Goal: Task Accomplishment & Management: Manage account settings

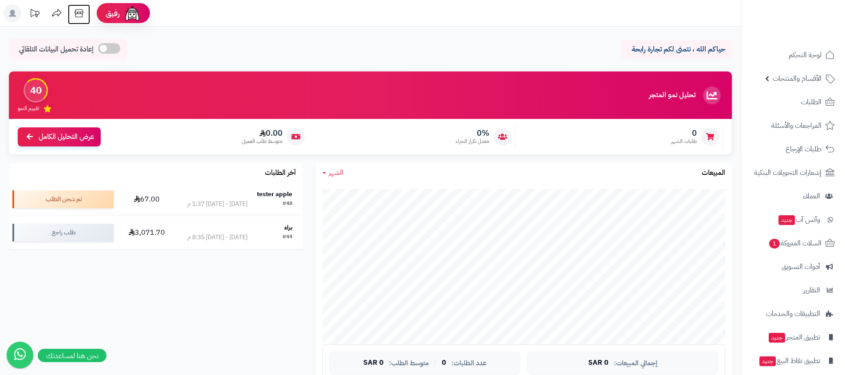
click at [83, 16] on icon at bounding box center [79, 13] width 18 height 18
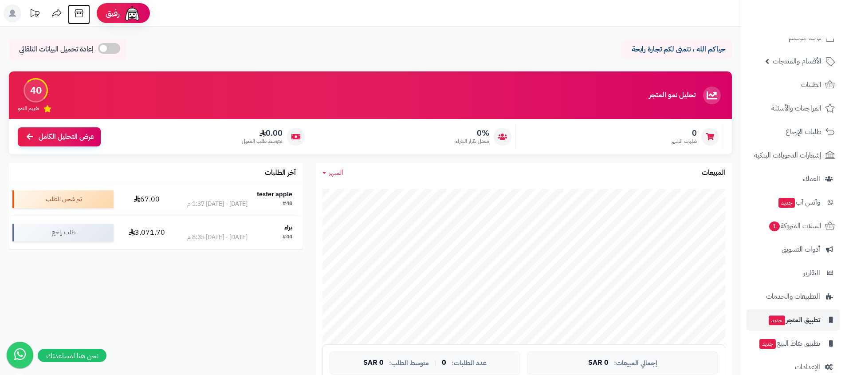
scroll to position [31, 0]
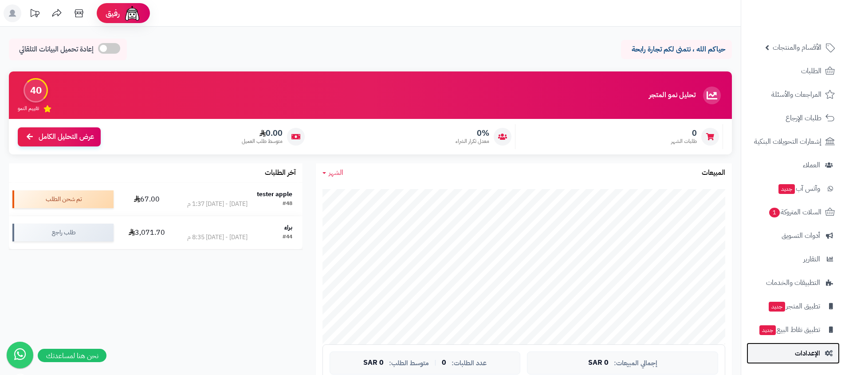
click at [800, 352] on span "الإعدادات" at bounding box center [807, 353] width 25 height 12
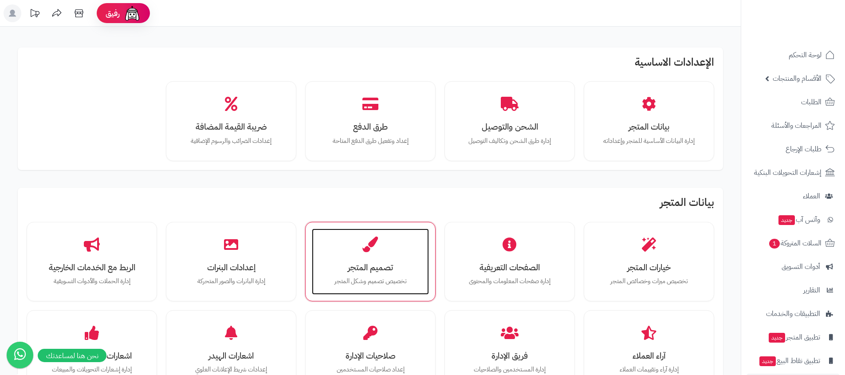
click at [343, 272] on div "تصميم المتجر تخصيص تصميم وشكل المتجر" at bounding box center [370, 262] width 117 height 67
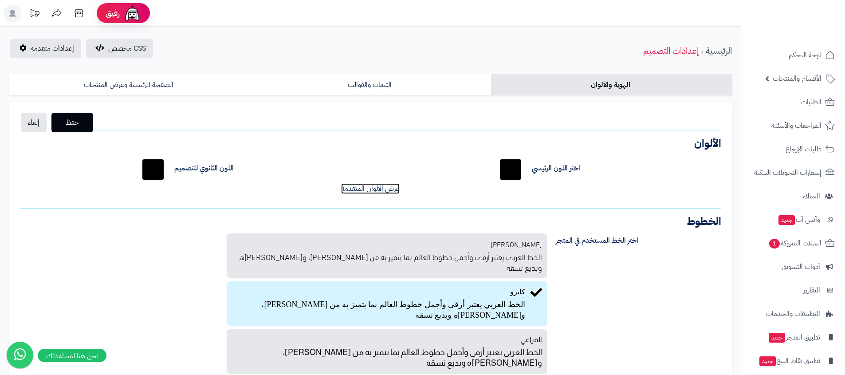
click at [355, 192] on link "عرض الالوان المتقدمة" at bounding box center [370, 188] width 59 height 11
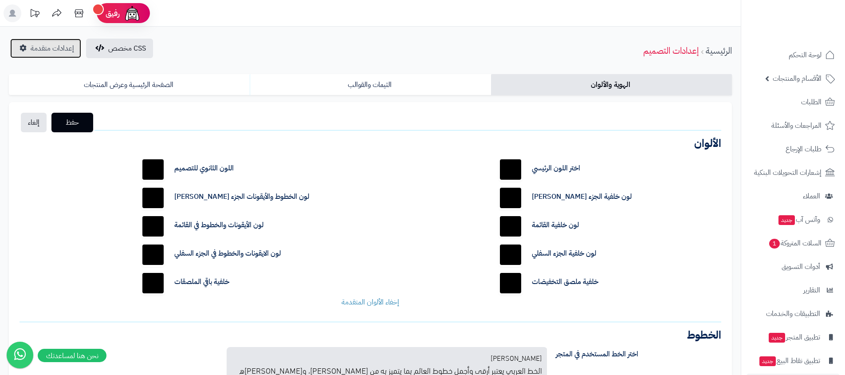
click at [34, 44] on span "إعدادات متقدمة" at bounding box center [52, 48] width 43 height 11
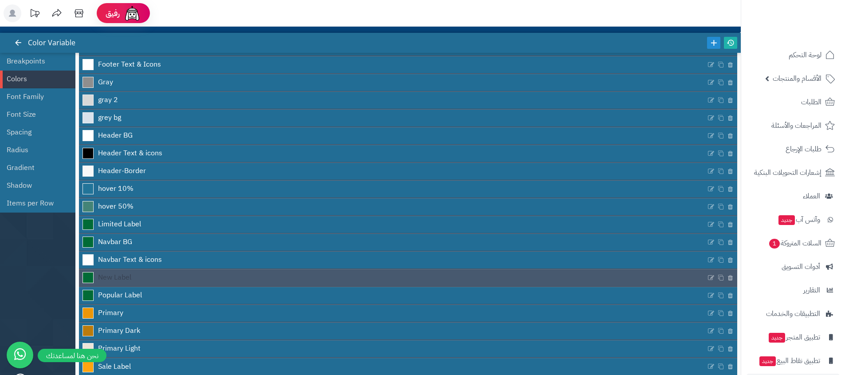
scroll to position [79, 0]
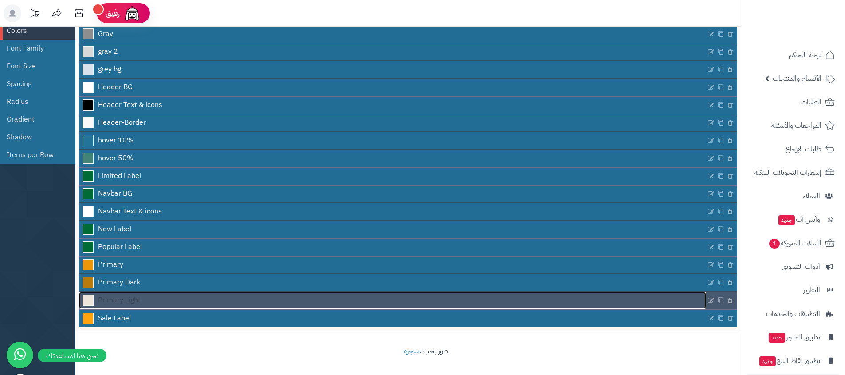
click at [193, 299] on link "Primary Light" at bounding box center [392, 300] width 627 height 17
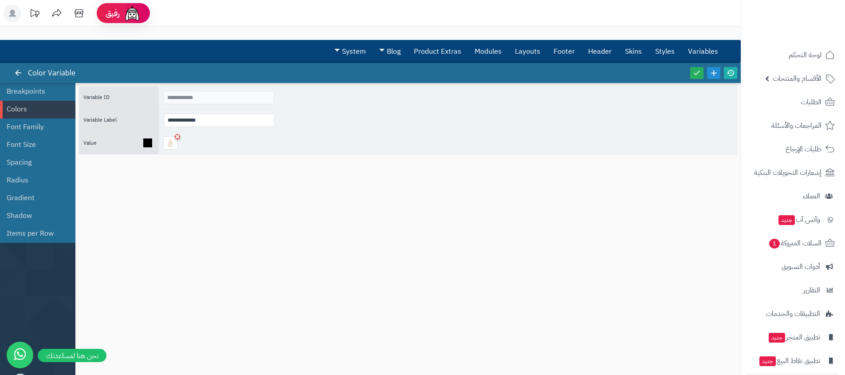
click at [169, 150] on div at bounding box center [448, 143] width 578 height 23
click at [169, 146] on div at bounding box center [170, 142] width 15 height 13
click at [13, 71] on link at bounding box center [18, 73] width 13 height 12
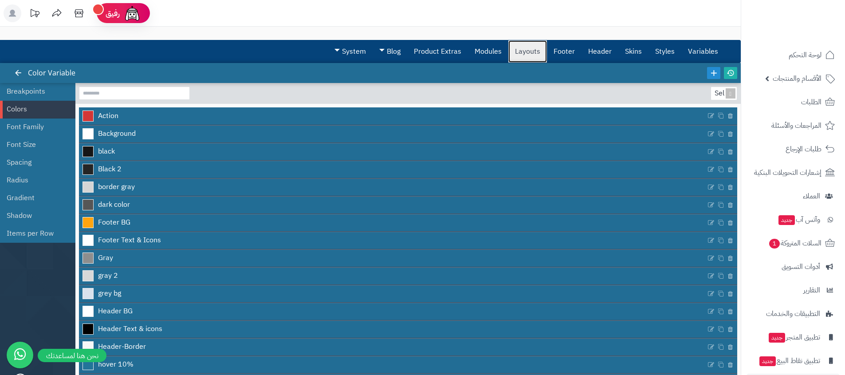
click at [516, 54] on link "Layouts" at bounding box center [528, 51] width 39 height 22
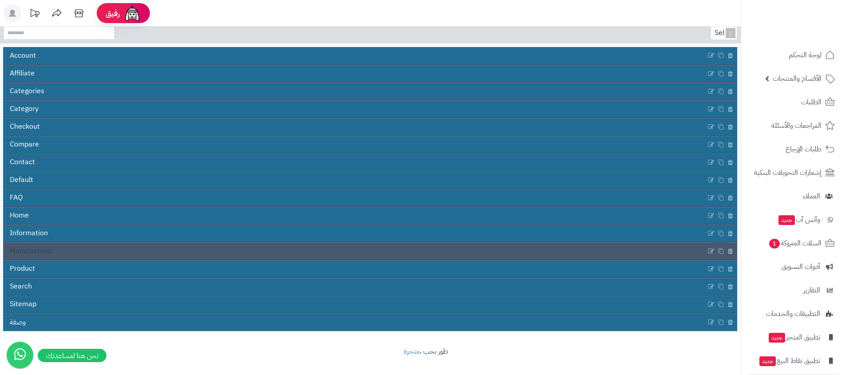
scroll to position [61, 0]
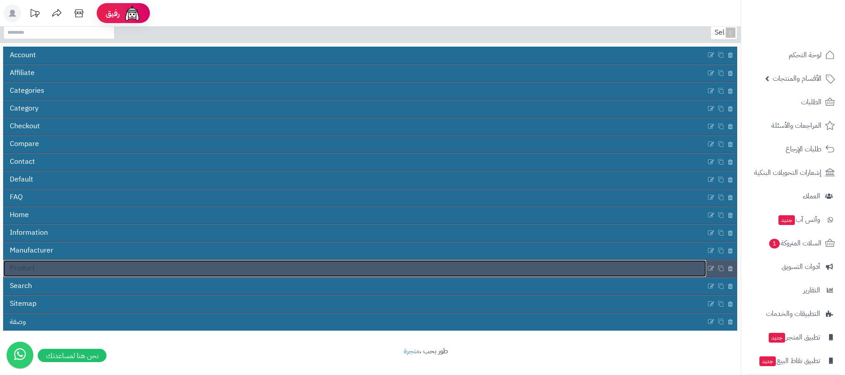
click at [141, 273] on link "Product" at bounding box center [354, 268] width 703 height 17
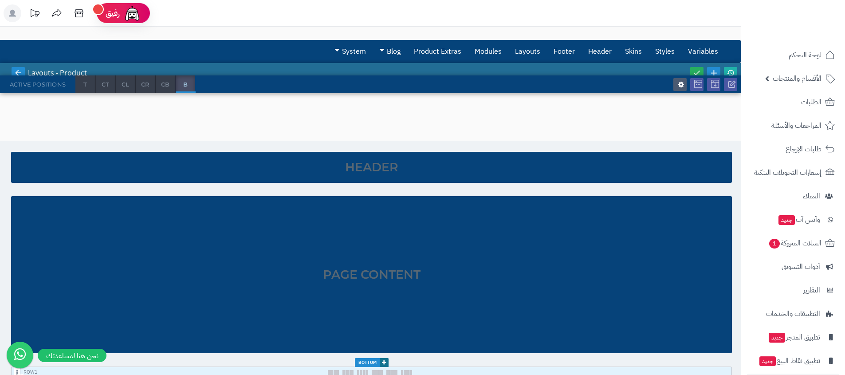
click at [20, 74] on icon at bounding box center [18, 73] width 8 height 8
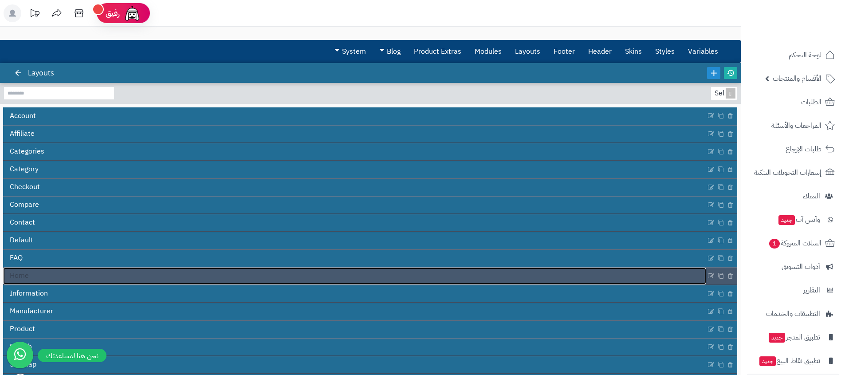
click at [110, 280] on link "Home" at bounding box center [354, 276] width 703 height 17
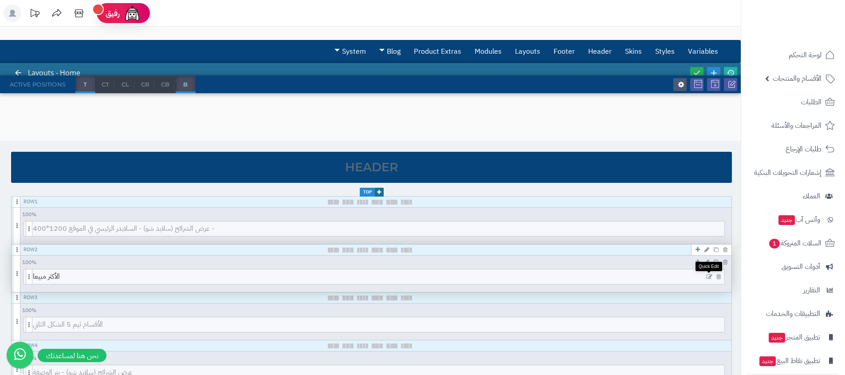
click at [710, 275] on icon at bounding box center [710, 277] width 6 height 6
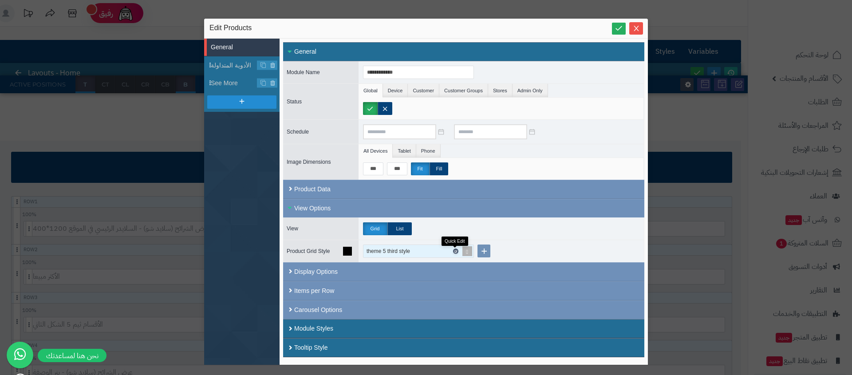
click at [456, 249] on icon at bounding box center [455, 251] width 3 height 4
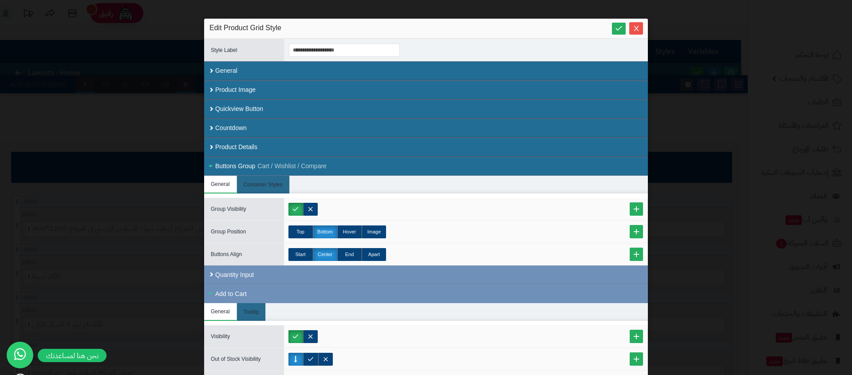
scroll to position [266, 0]
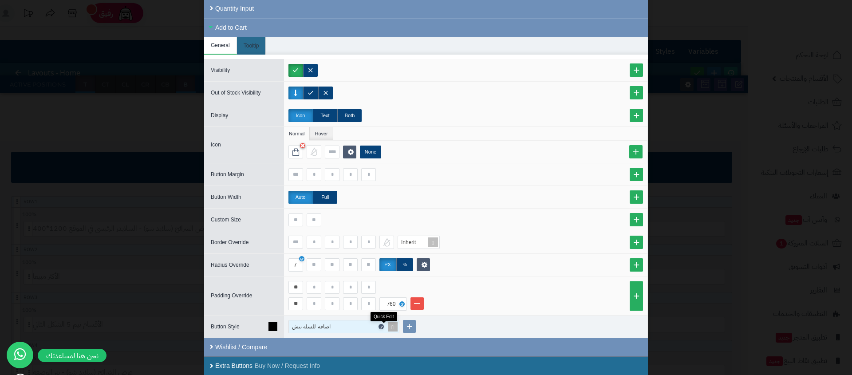
click at [384, 327] on link at bounding box center [381, 326] width 5 height 5
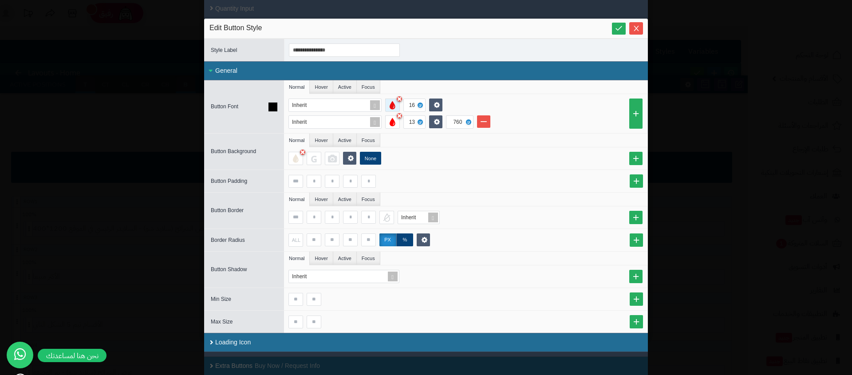
click at [396, 106] on div at bounding box center [392, 105] width 15 height 13
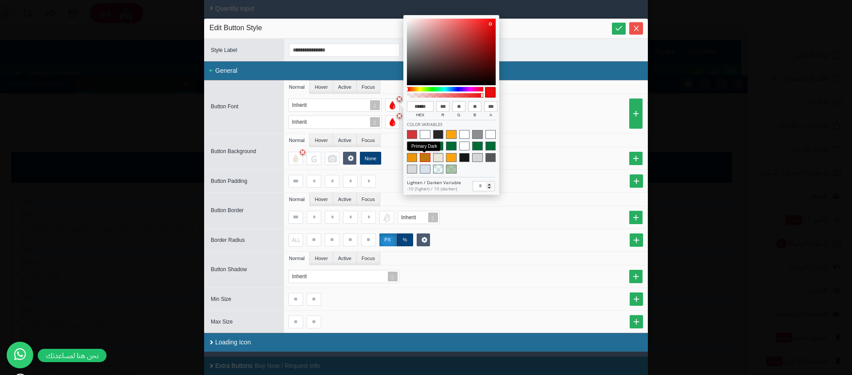
click at [424, 158] on span at bounding box center [425, 157] width 10 height 9
type input "******"
type input "***"
type input "**"
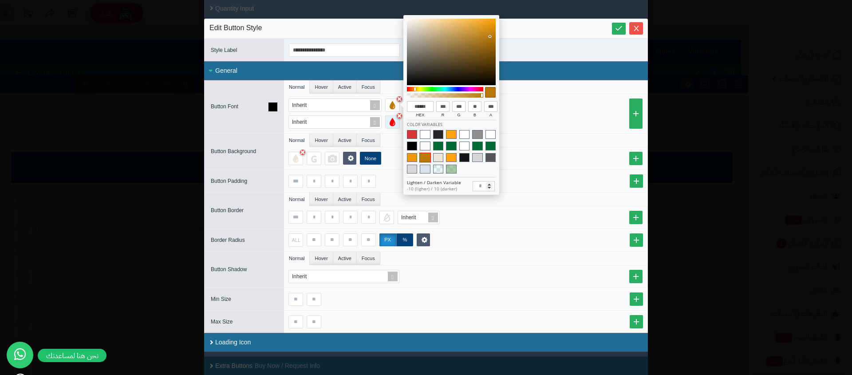
click at [398, 125] on div at bounding box center [392, 121] width 15 height 13
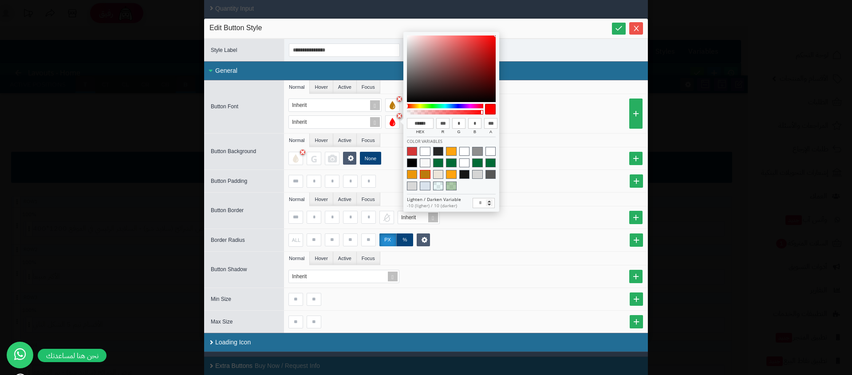
click at [424, 173] on span at bounding box center [425, 174] width 10 height 9
type input "******"
type input "***"
type input "**"
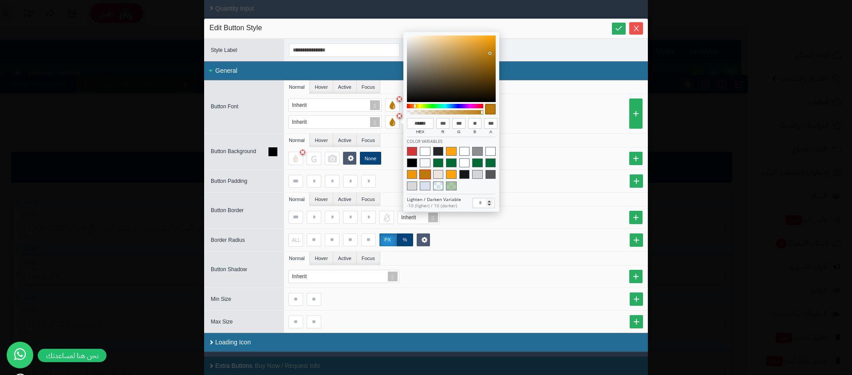
click at [560, 166] on div "None" at bounding box center [465, 158] width 363 height 22
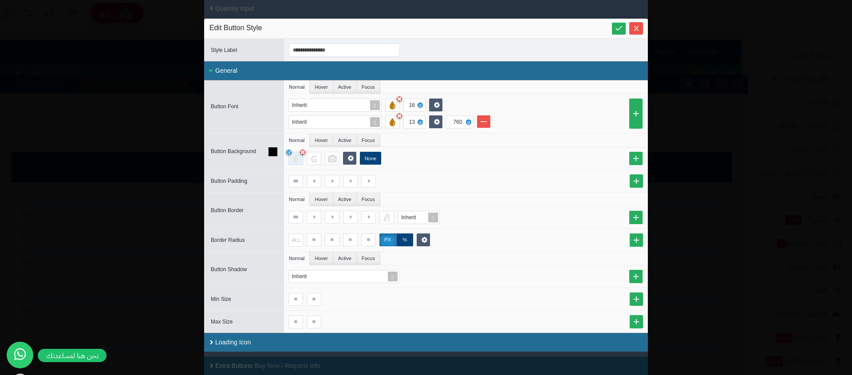
click at [296, 161] on div at bounding box center [295, 158] width 15 height 13
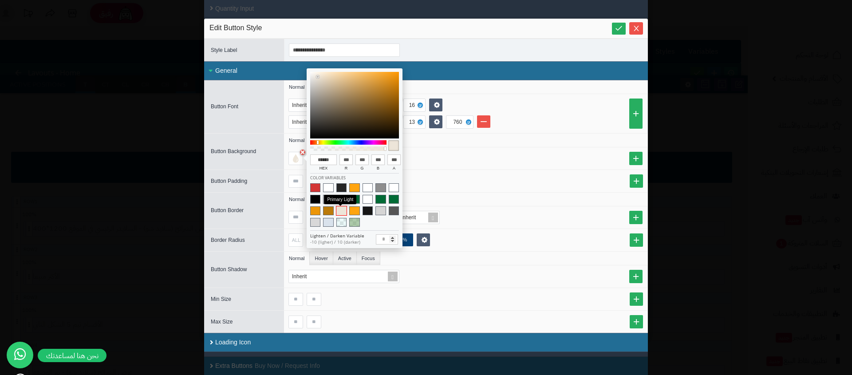
click at [344, 212] on span at bounding box center [341, 210] width 10 height 9
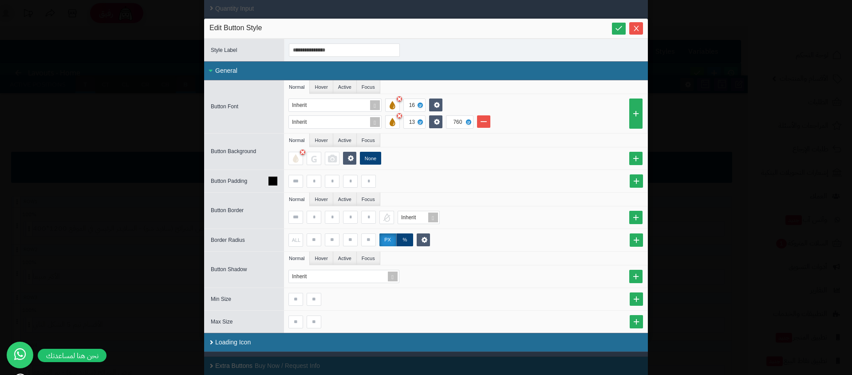
drag, startPoint x: 536, startPoint y: 179, endPoint x: 440, endPoint y: 176, distance: 96.4
click at [536, 179] on div at bounding box center [465, 181] width 355 height 13
click at [744, 254] on div "**********" at bounding box center [426, 187] width 852 height 375
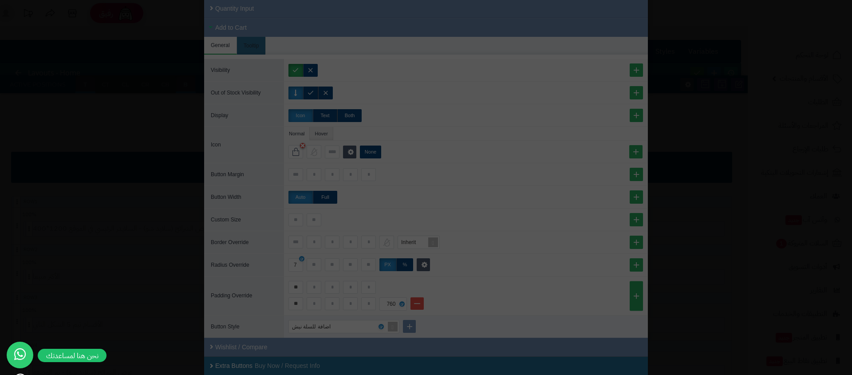
click at [745, 284] on body "رفيق ! الطلبات معالجة مكتمل إرجاع المنتجات العملاء المتواجدون الان 6 عملاء منتظ…" at bounding box center [426, 187] width 852 height 375
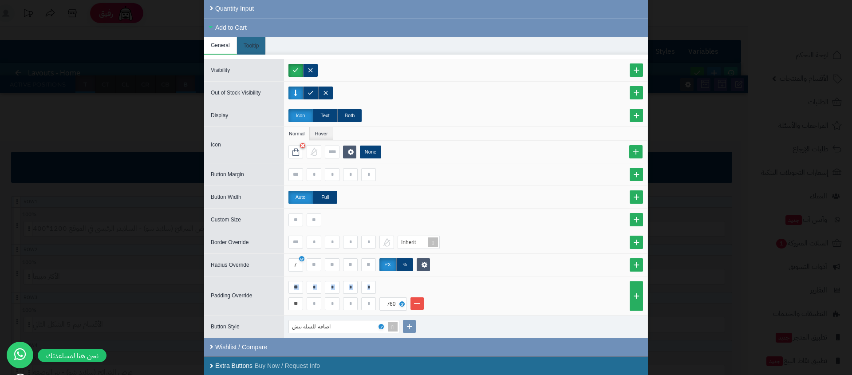
click at [745, 284] on div "**********" at bounding box center [426, 187] width 852 height 375
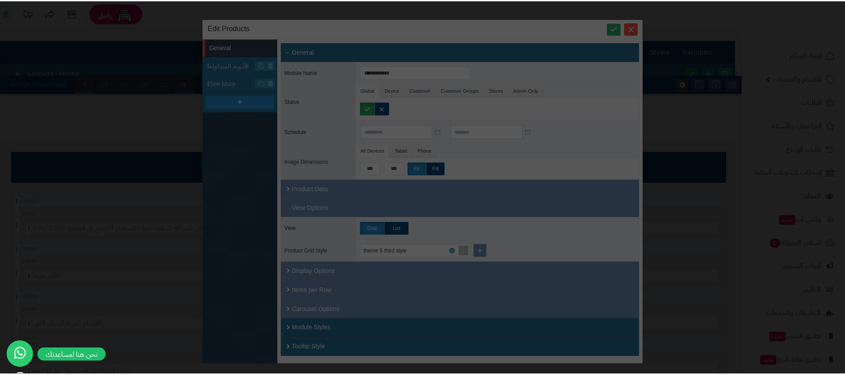
scroll to position [0, 0]
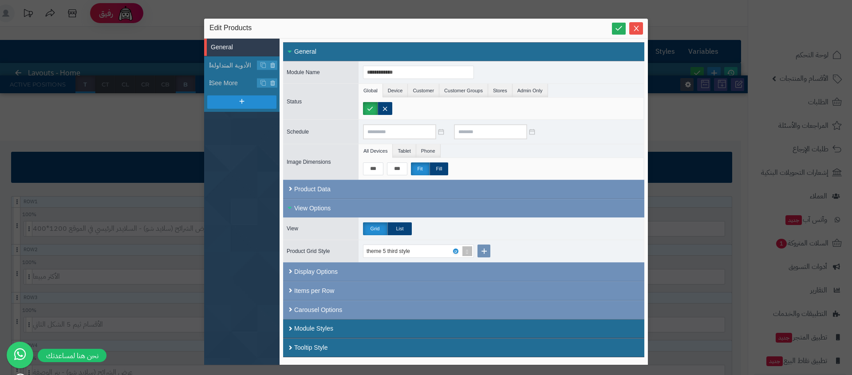
click at [773, 304] on div "**********" at bounding box center [426, 187] width 852 height 375
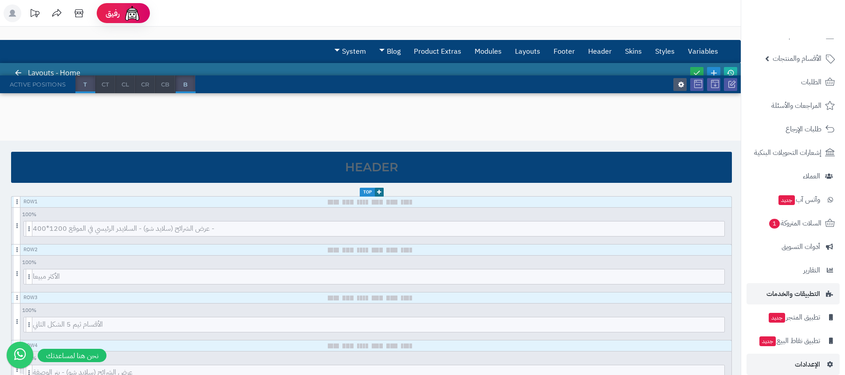
scroll to position [31, 0]
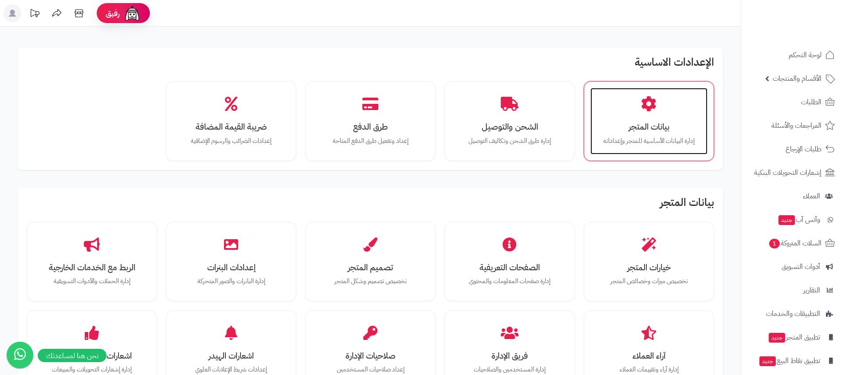
click at [634, 138] on p "إدارة البيانات الأساسية للمتجر وإعداداته" at bounding box center [648, 141] width 99 height 10
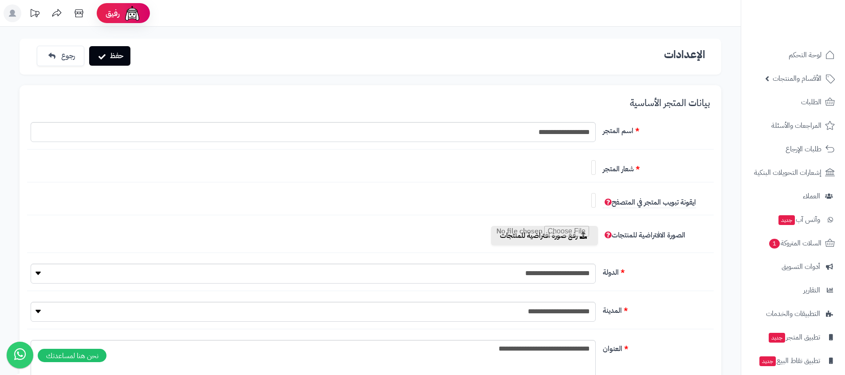
click at [596, 167] on div at bounding box center [313, 167] width 572 height 15
click at [595, 167] on link at bounding box center [594, 167] width 4 height 15
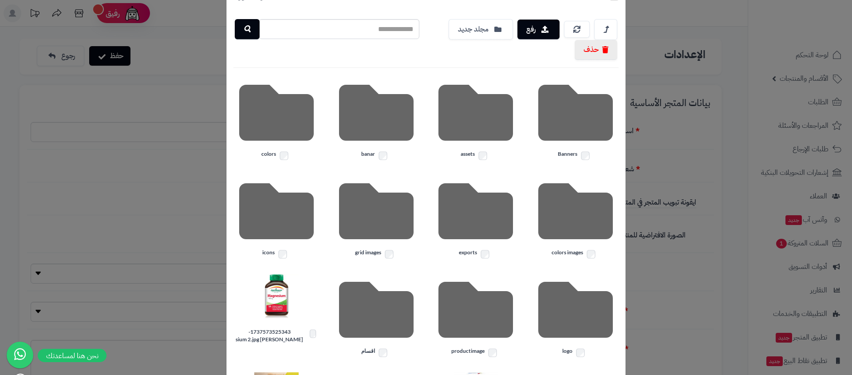
scroll to position [166, 0]
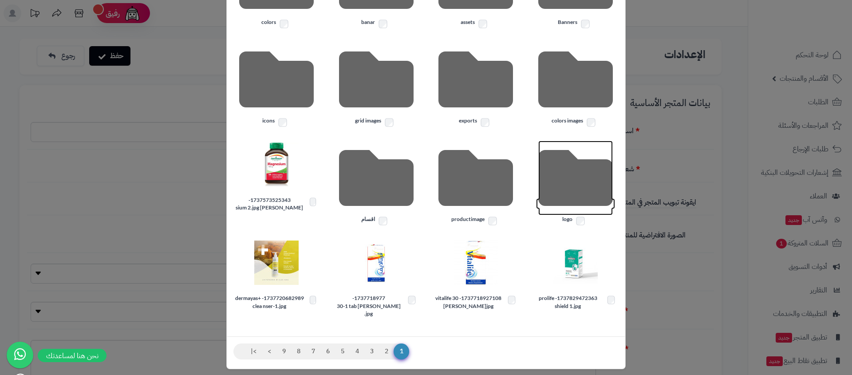
click at [595, 184] on icon at bounding box center [575, 178] width 75 height 75
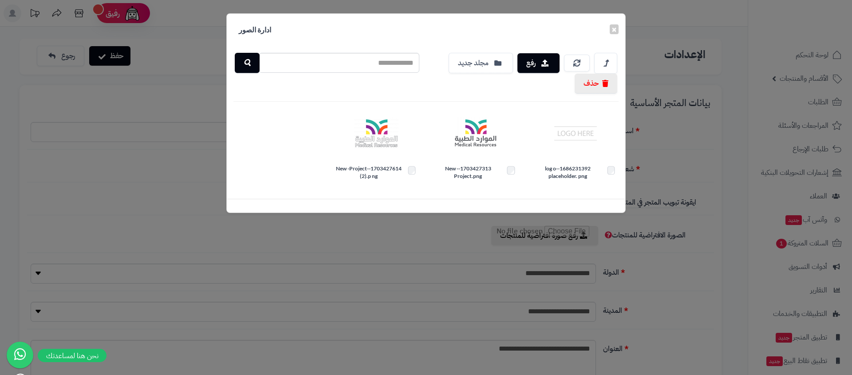
scroll to position [0, 0]
click at [531, 61] on button "رفع" at bounding box center [540, 63] width 39 height 20
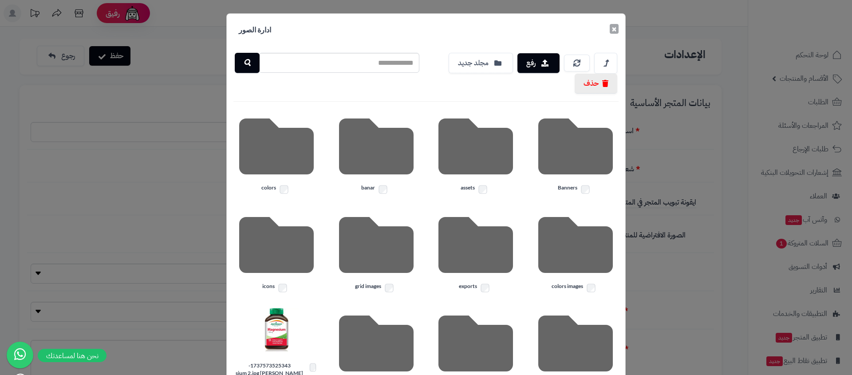
click at [615, 28] on button "×" at bounding box center [614, 29] width 9 height 10
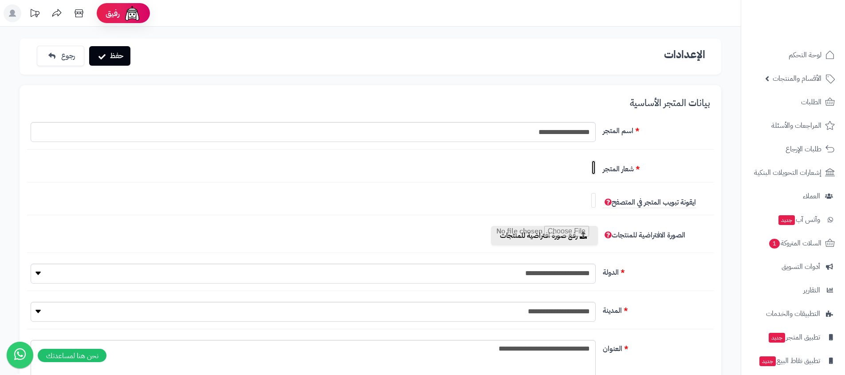
click at [593, 166] on link at bounding box center [594, 167] width 4 height 15
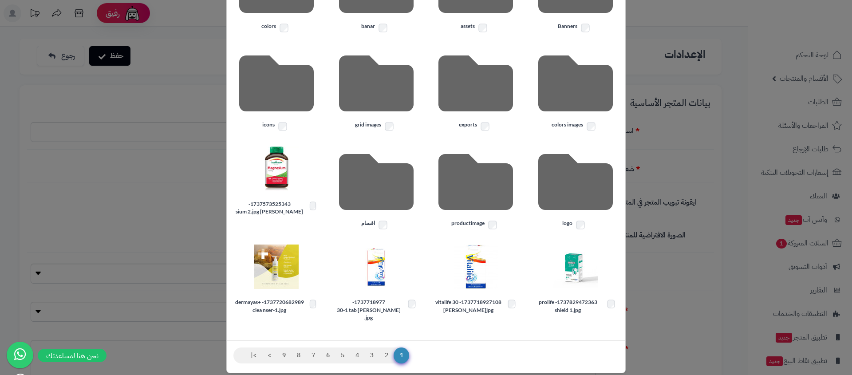
scroll to position [166, 0]
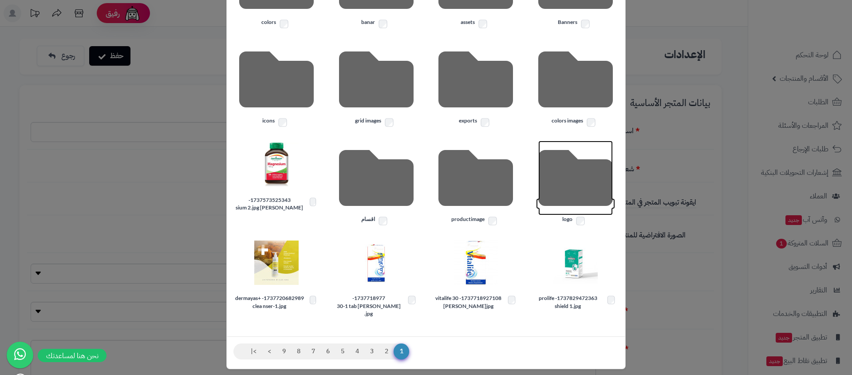
click at [581, 172] on icon at bounding box center [575, 178] width 75 height 75
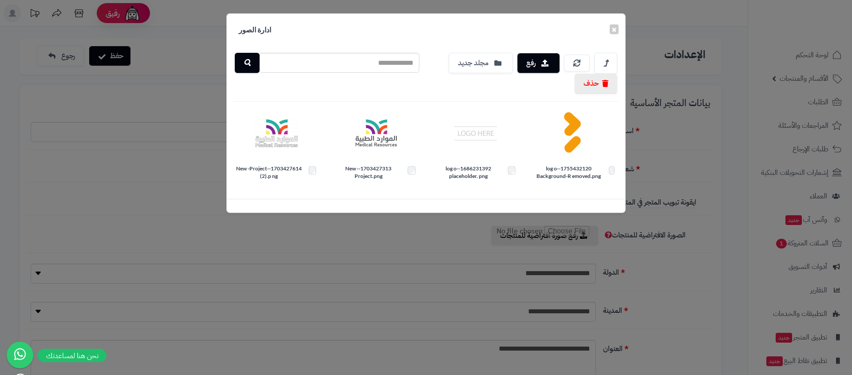
scroll to position [0, 0]
click at [576, 128] on img at bounding box center [575, 133] width 44 height 44
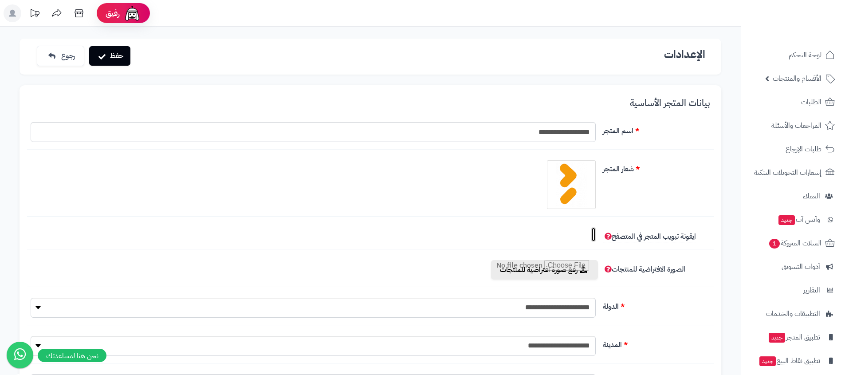
click at [594, 233] on link at bounding box center [594, 234] width 4 height 15
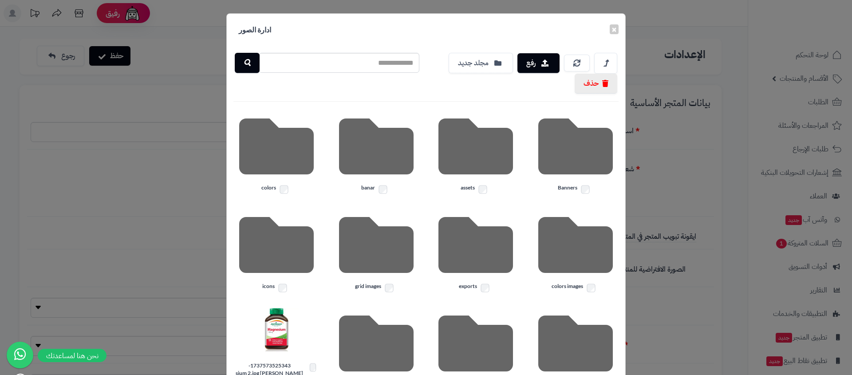
scroll to position [166, 0]
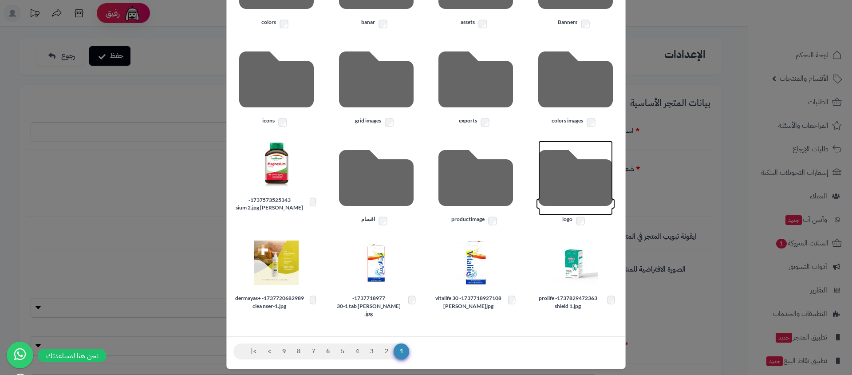
click at [559, 187] on icon at bounding box center [575, 178] width 75 height 75
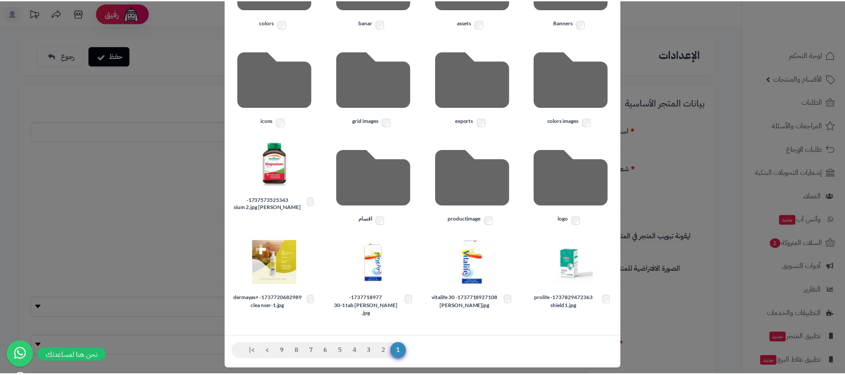
scroll to position [0, 0]
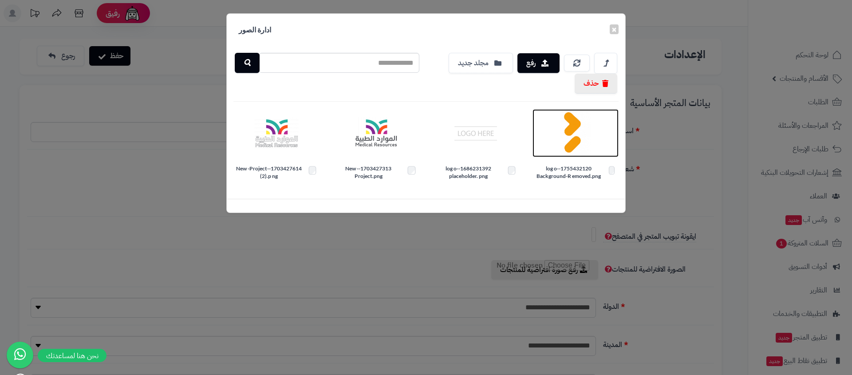
click at [565, 134] on img at bounding box center [575, 133] width 44 height 44
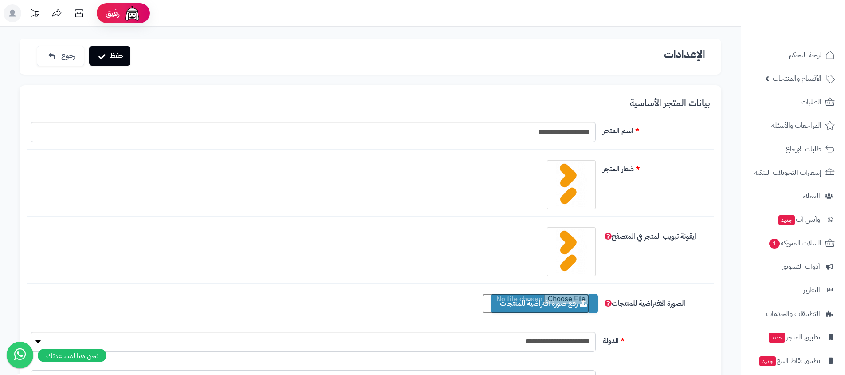
click at [527, 305] on input "file" at bounding box center [535, 304] width 107 height 20
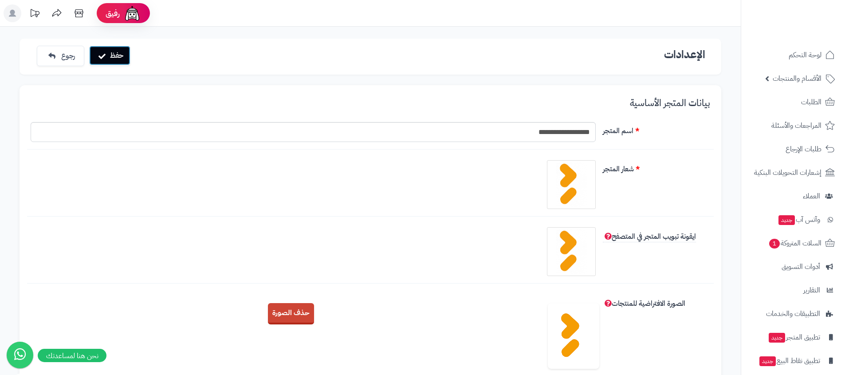
click at [119, 59] on button "حفظ" at bounding box center [109, 56] width 41 height 20
